Goal: Register for event/course

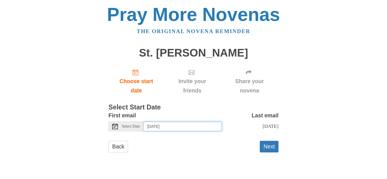
click at [186, 127] on input "Wednesday, September 24th" at bounding box center [183, 127] width 78 height 10
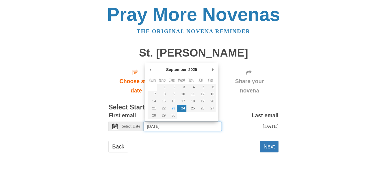
click at [190, 126] on input "Wednesday, September 24th" at bounding box center [183, 127] width 78 height 10
click at [225, 117] on div "Last email Friday, October 3rd" at bounding box center [250, 123] width 57 height 25
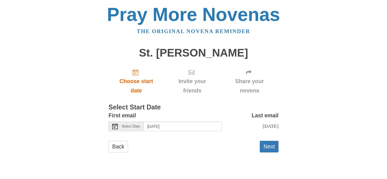
click at [259, 147] on div "Back Next" at bounding box center [193, 149] width 170 height 17
click at [282, 150] on div "Pray More Novenas The original novena reminder St. Cecilia Novena Choose start …" at bounding box center [193, 84] width 331 height 169
click at [268, 149] on button "Next" at bounding box center [269, 147] width 19 height 12
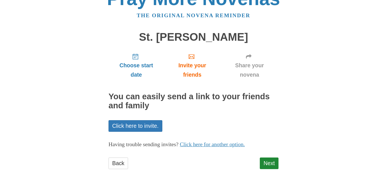
scroll to position [22, 0]
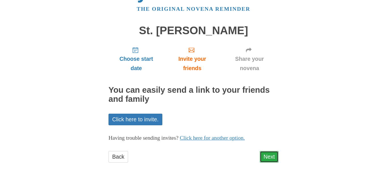
click at [271, 155] on link "Next" at bounding box center [269, 157] width 19 height 12
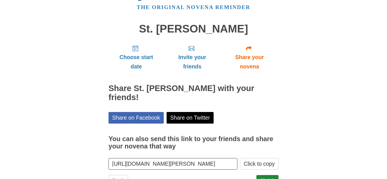
scroll to position [39, 0]
